Goal: Task Accomplishment & Management: Use online tool/utility

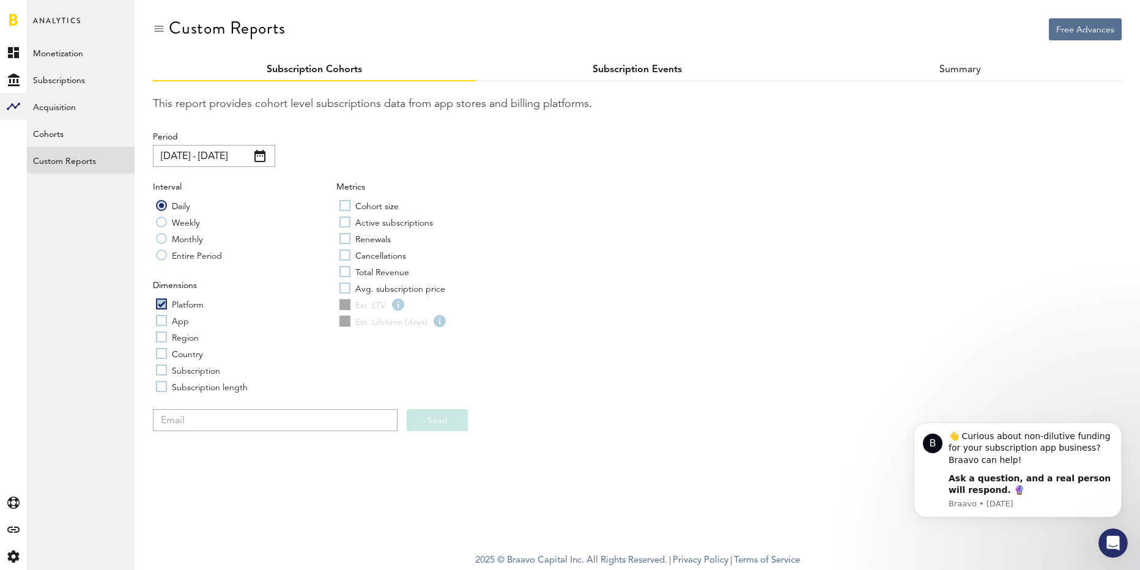
click at [643, 69] on link "Subscription Events" at bounding box center [636, 70] width 89 height 10
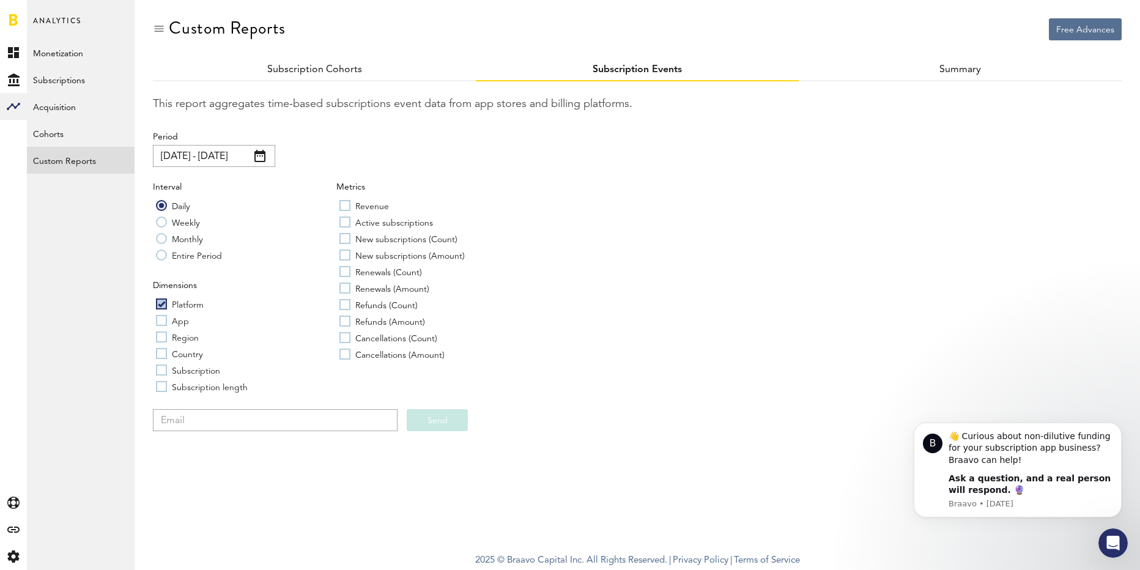
click at [161, 256] on label "Entire Period" at bounding box center [189, 255] width 66 height 12
radio input "true"
click at [344, 204] on label "Revenue" at bounding box center [364, 205] width 50 height 12
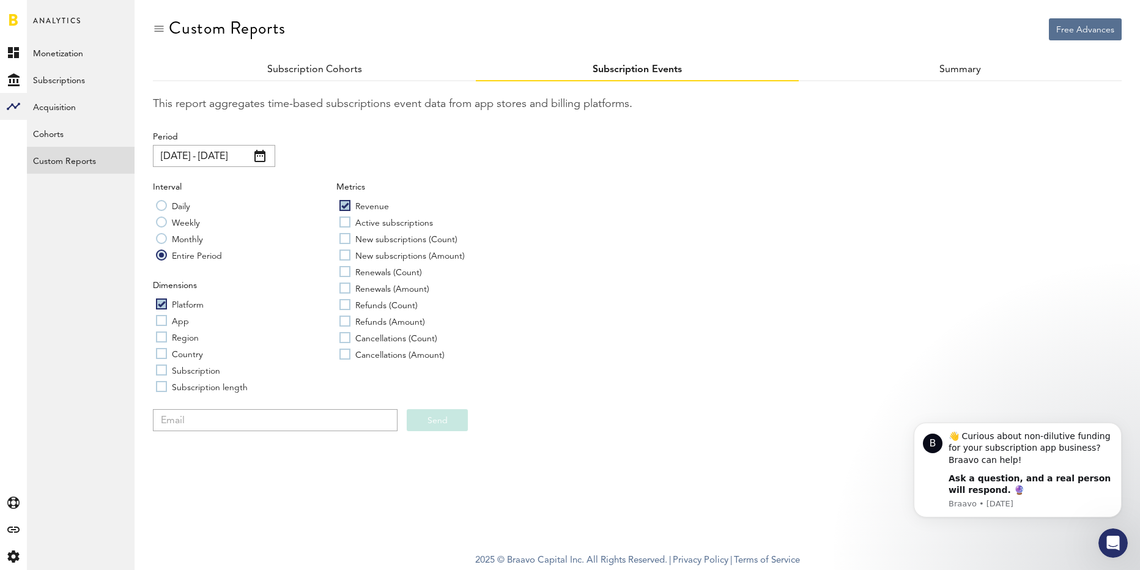
checkbox input "true"
click at [344, 221] on label "Active subscriptions" at bounding box center [386, 222] width 94 height 12
checkbox input "true"
click at [344, 238] on label "New subscriptions (Count)" at bounding box center [398, 238] width 118 height 12
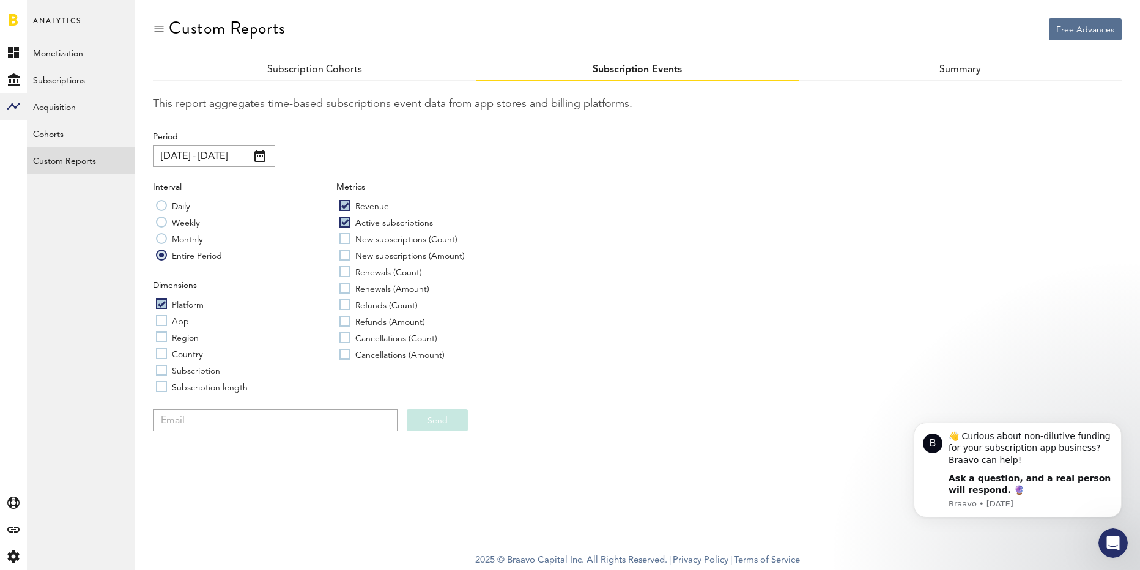
checkbox input "true"
click at [345, 257] on label "New subscriptions (Amount)" at bounding box center [401, 255] width 125 height 12
checkbox input "true"
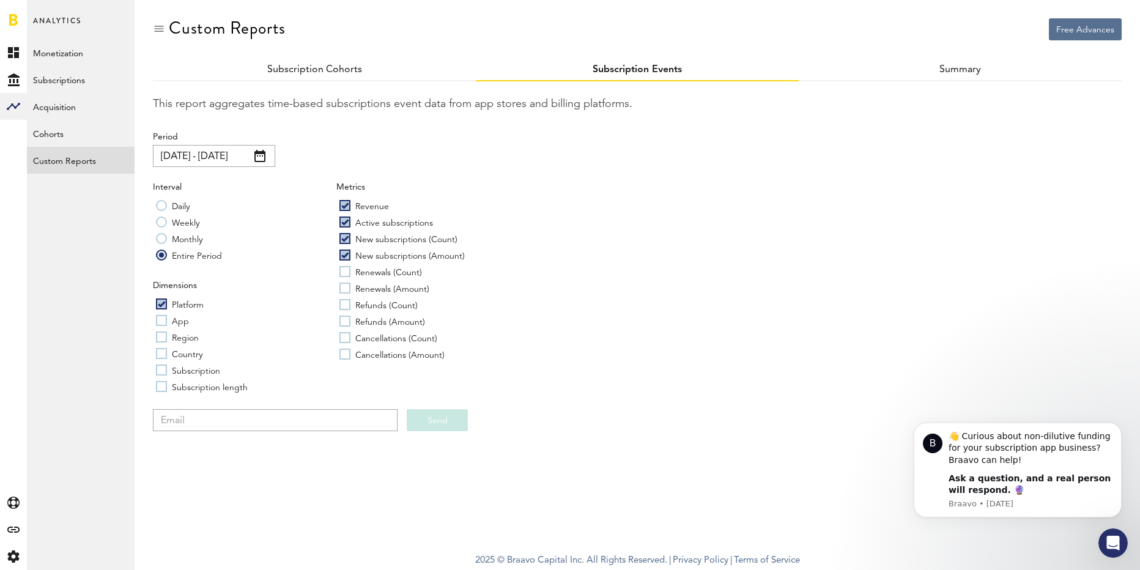
click at [344, 270] on label "Renewals (Count)" at bounding box center [380, 271] width 83 height 12
checkbox input "true"
click at [345, 292] on label "Renewals (Amount)" at bounding box center [384, 288] width 90 height 12
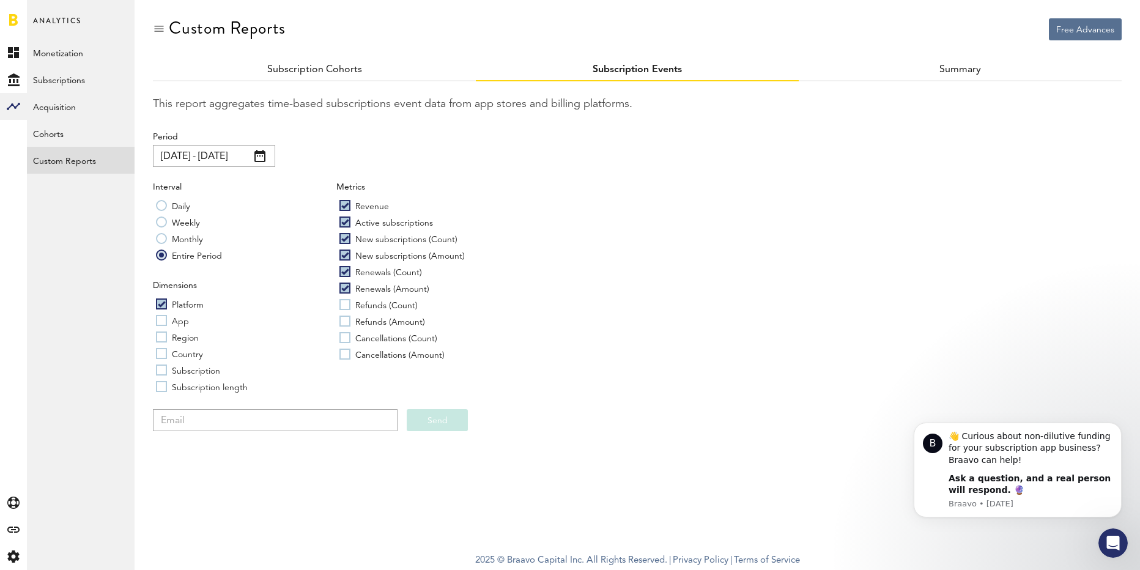
checkbox input "true"
click at [342, 315] on label "Refunds (Amount)" at bounding box center [382, 321] width 86 height 12
checkbox input "true"
click at [346, 300] on label "Refunds (Count)" at bounding box center [378, 304] width 78 height 12
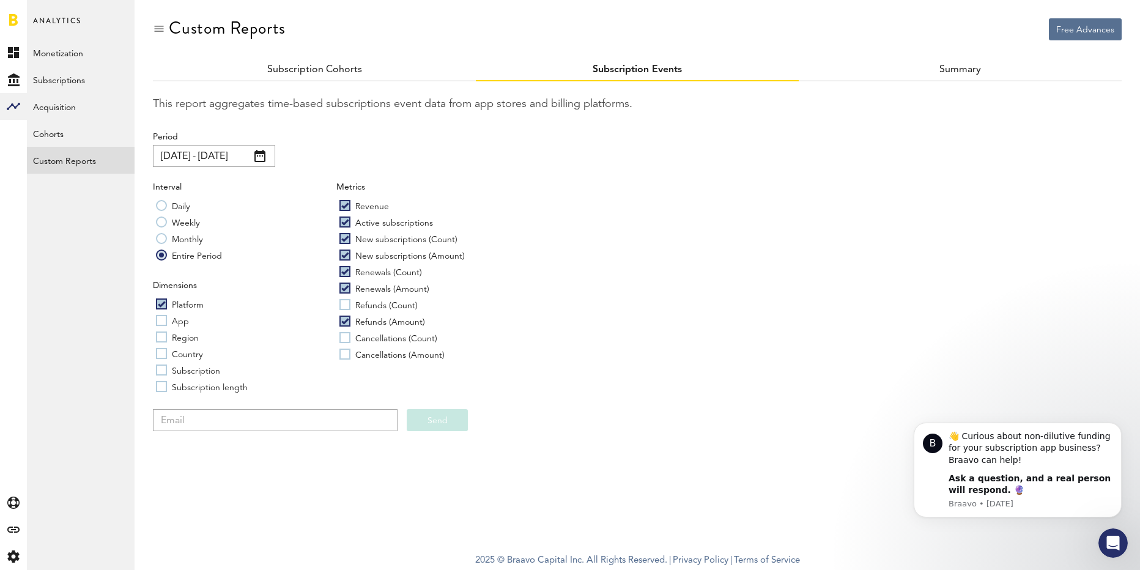
checkbox input "true"
click at [342, 336] on label "Cancellations (Count)" at bounding box center [388, 337] width 98 height 12
checkbox input "true"
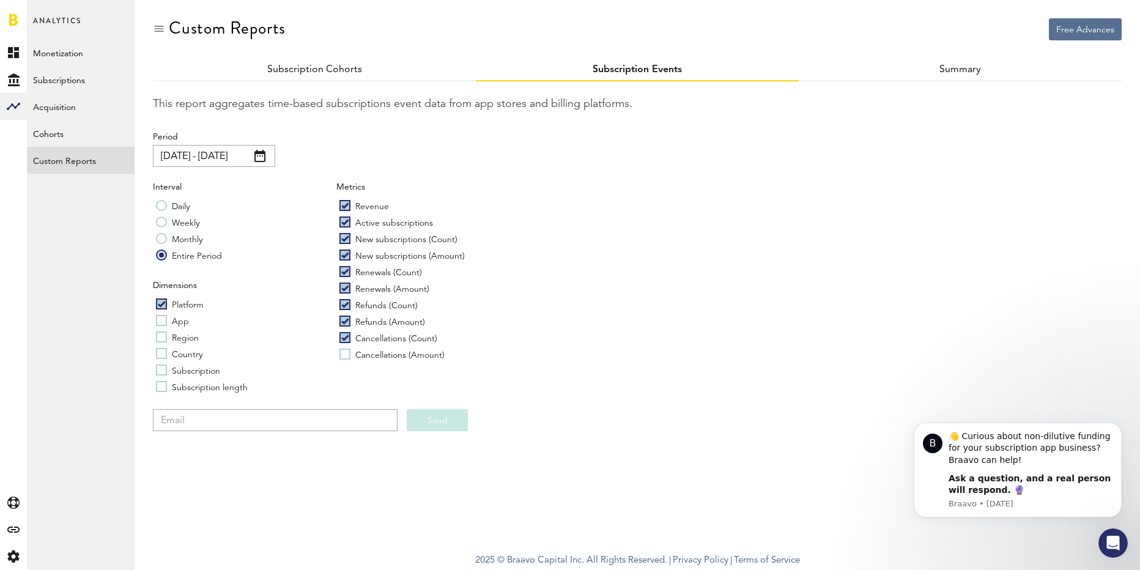
click at [343, 355] on label "Cancellations (Amount)" at bounding box center [391, 354] width 105 height 12
checkbox input "true"
click at [284, 429] on input "email" at bounding box center [275, 420] width 245 height 22
type input "[PERSON_NAME][EMAIL_ADDRESS][DOMAIN_NAME]"
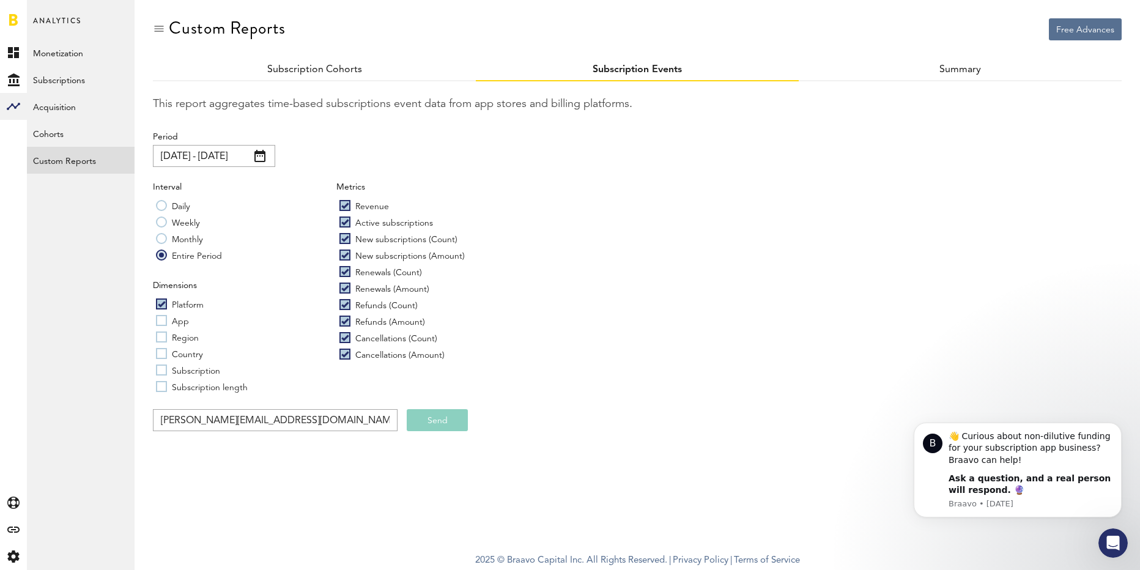
click at [451, 419] on button "Send" at bounding box center [437, 420] width 61 height 22
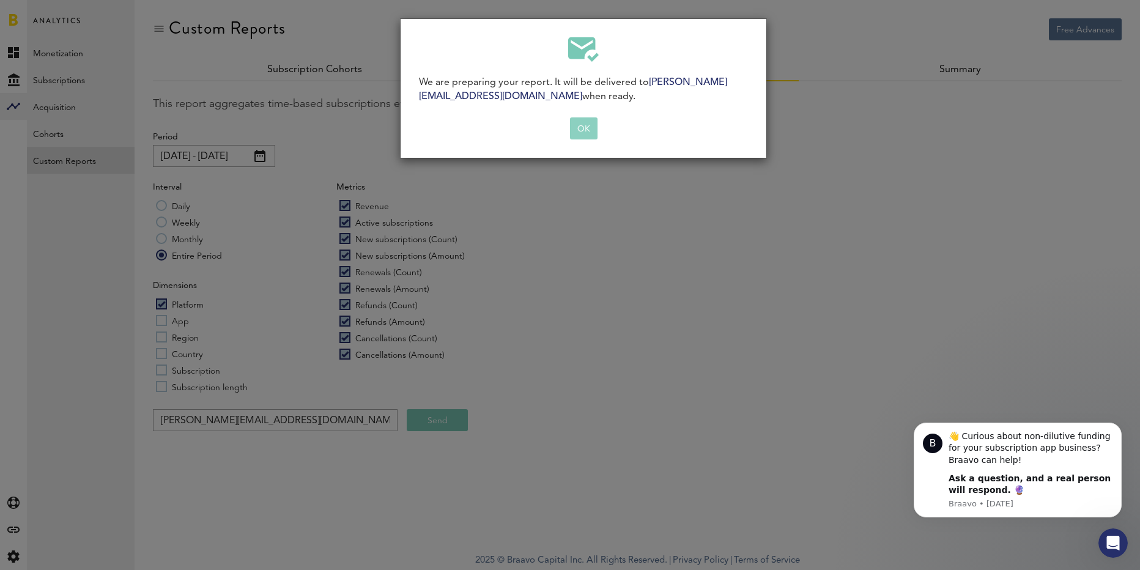
click at [587, 131] on button "OK" at bounding box center [584, 128] width 28 height 22
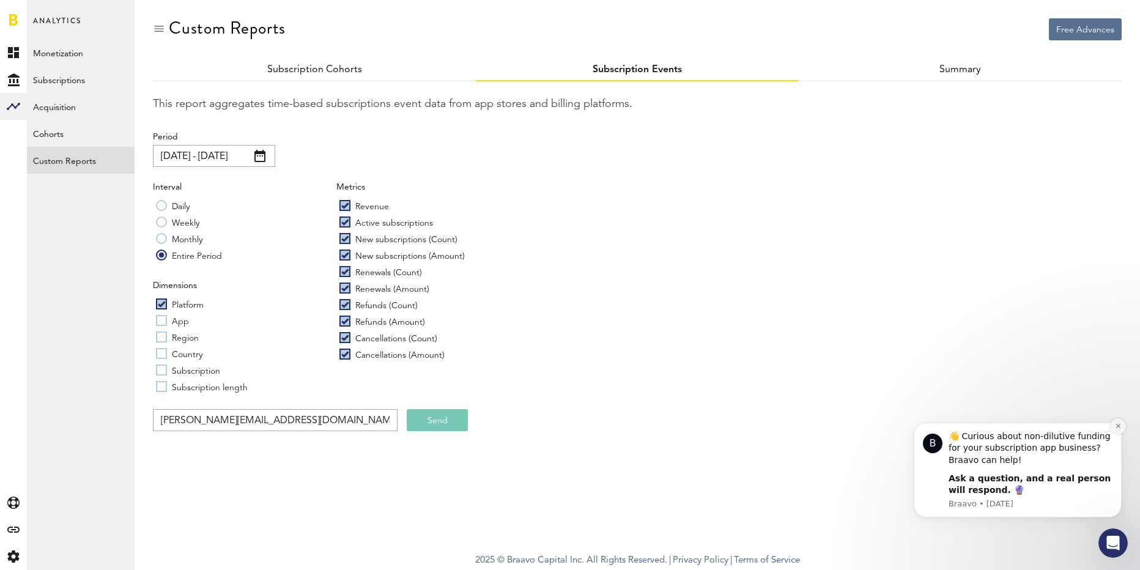
click at [1115, 425] on icon "Dismiss notification" at bounding box center [1118, 425] width 7 height 7
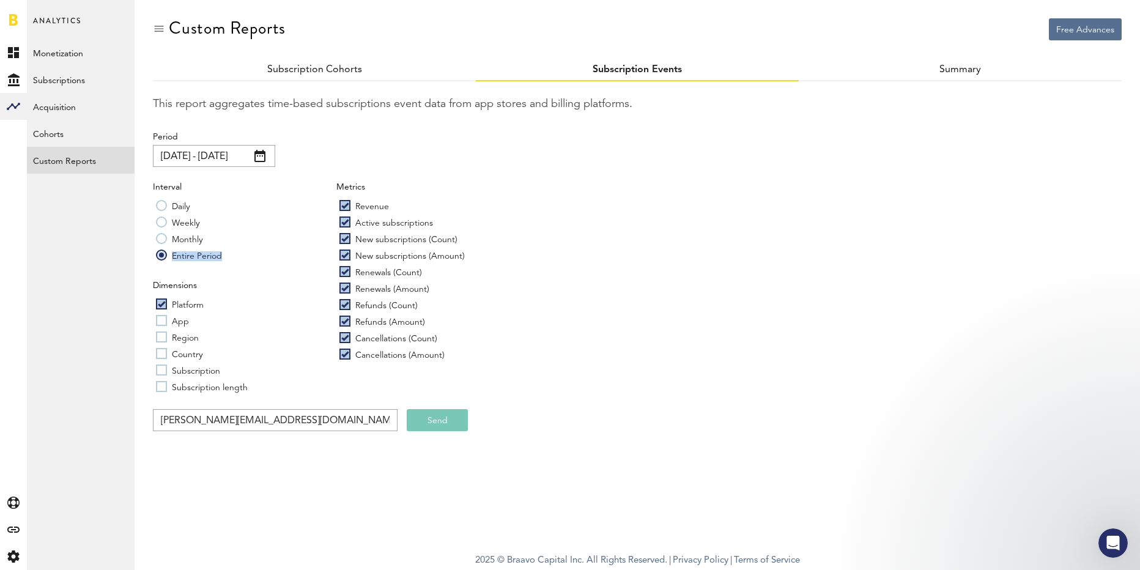
drag, startPoint x: 223, startPoint y: 256, endPoint x: 173, endPoint y: 259, distance: 50.2
click at [172, 258] on div "Entire Period" at bounding box center [244, 255] width 177 height 12
copy label "Entire Period"
